Goal: Obtain resource: Download file/media

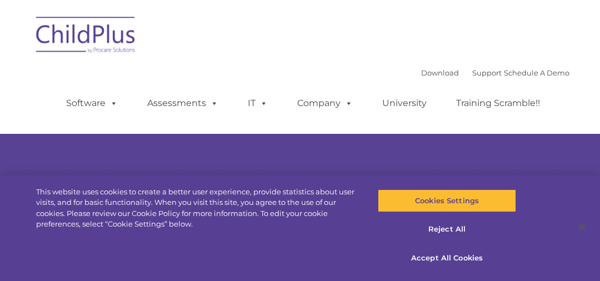
type input ""
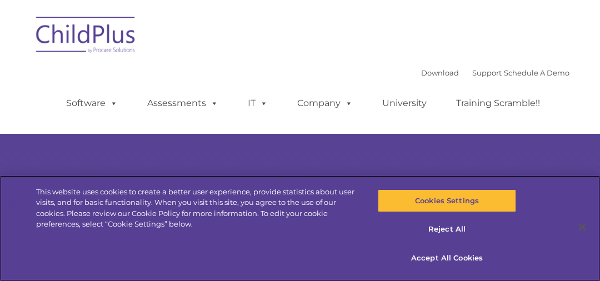
select select "MEDIUM"
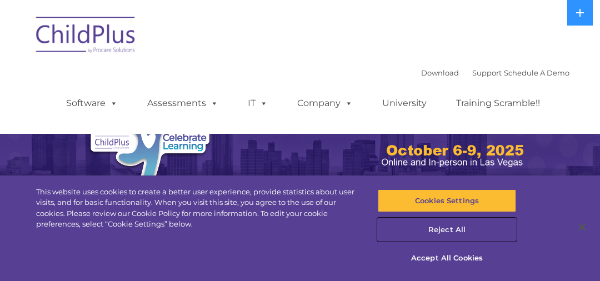
click at [451, 232] on button "Reject All" at bounding box center [447, 229] width 138 height 23
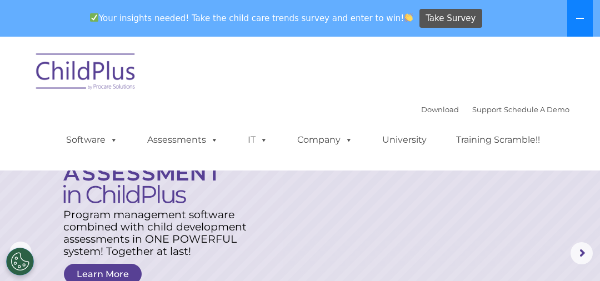
click at [577, 21] on icon at bounding box center [580, 18] width 9 height 9
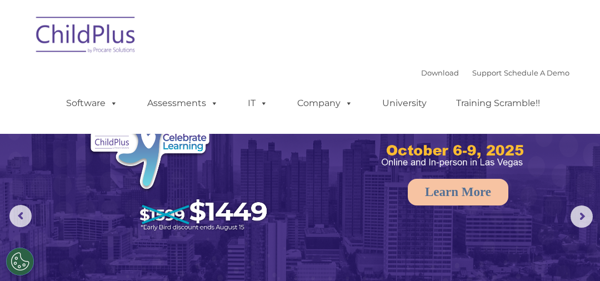
select select "MEDIUM"
click at [421, 73] on link "Download" at bounding box center [440, 72] width 38 height 9
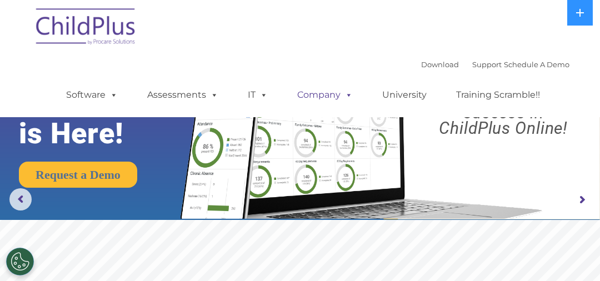
click at [322, 92] on link "Company" at bounding box center [325, 95] width 78 height 22
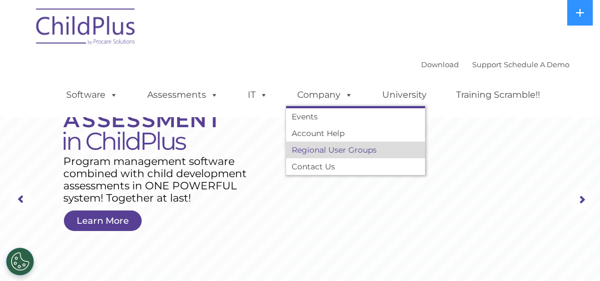
click at [354, 151] on link "Regional User Groups" at bounding box center [355, 150] width 139 height 17
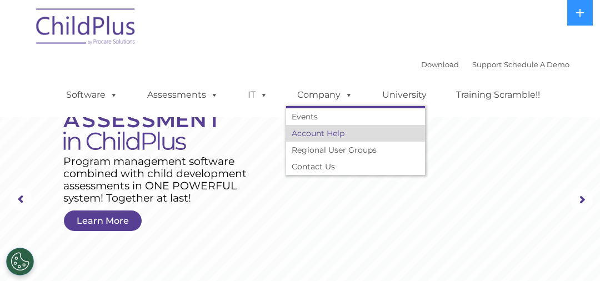
click at [344, 135] on link "Account Help" at bounding box center [355, 133] width 139 height 17
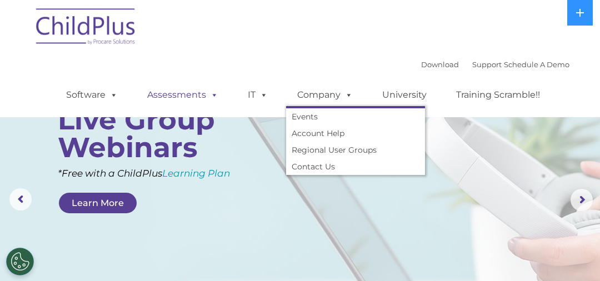
click at [181, 96] on link "Assessments" at bounding box center [182, 95] width 93 height 22
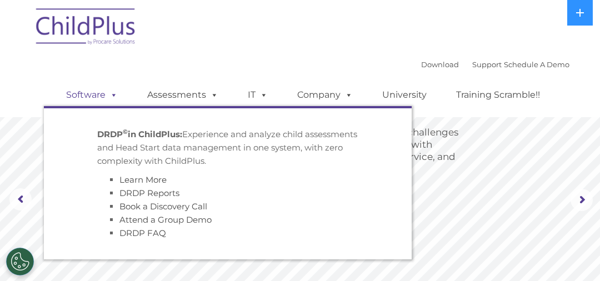
click at [108, 96] on span at bounding box center [112, 94] width 12 height 11
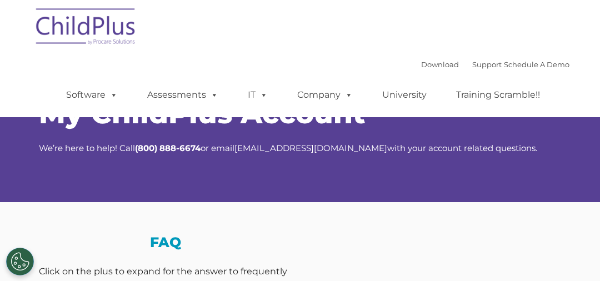
select select "MEDIUM"
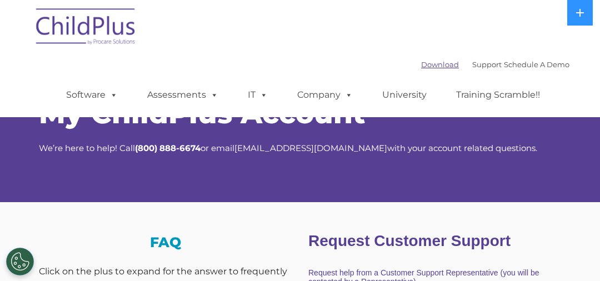
click at [425, 64] on link "Download" at bounding box center [440, 64] width 38 height 9
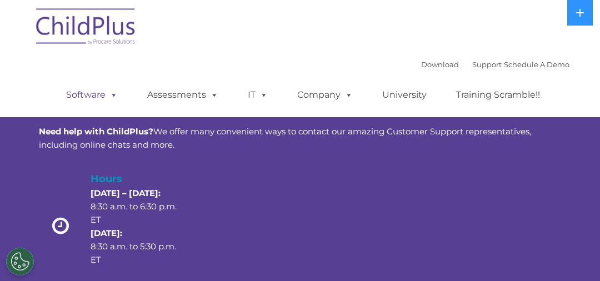
click at [114, 95] on span at bounding box center [112, 94] width 12 height 11
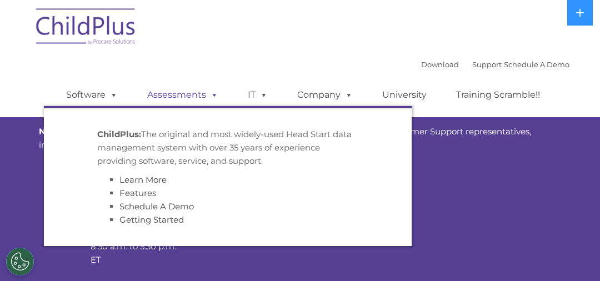
click at [211, 93] on span at bounding box center [212, 94] width 12 height 11
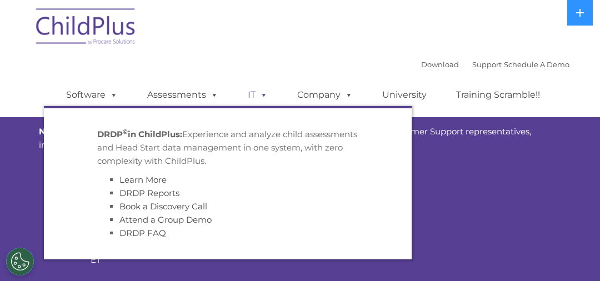
click at [264, 96] on span at bounding box center [262, 94] width 12 height 11
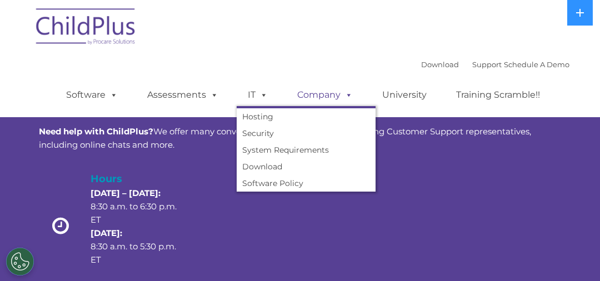
click at [346, 95] on span at bounding box center [347, 94] width 12 height 11
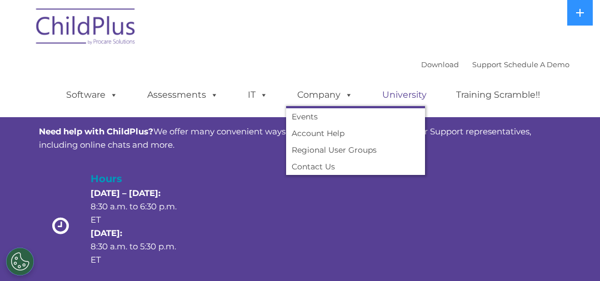
click at [413, 96] on link "University" at bounding box center [404, 95] width 67 height 22
click at [486, 95] on link "Training Scramble!!" at bounding box center [498, 95] width 106 height 22
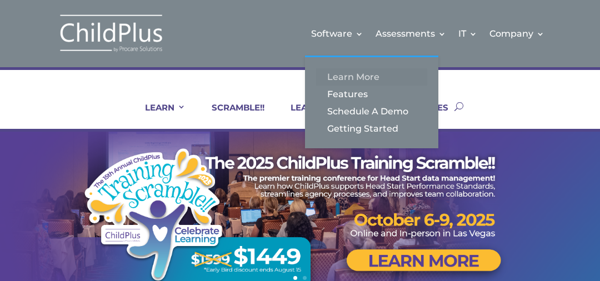
click at [370, 79] on link "Learn More" at bounding box center [371, 76] width 111 height 17
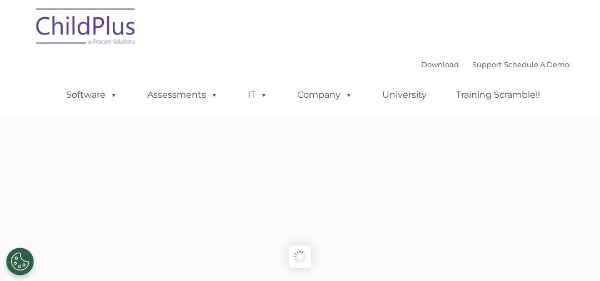
type input ""
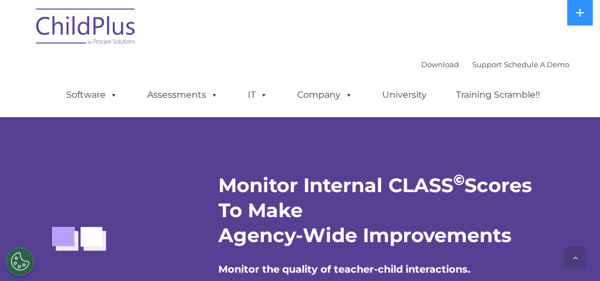
scroll to position [2107, 0]
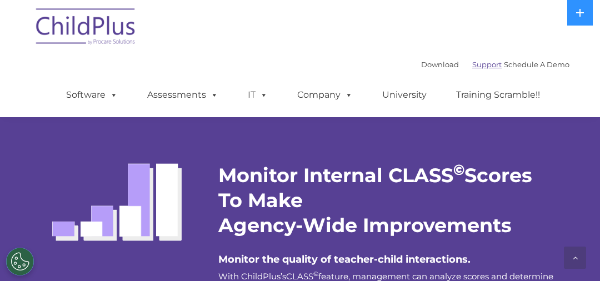
click at [472, 68] on link "Support" at bounding box center [486, 64] width 29 height 9
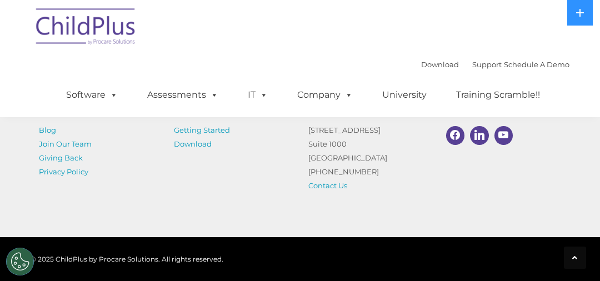
scroll to position [2204, 0]
click at [201, 147] on link "Download" at bounding box center [193, 143] width 38 height 9
